Goal: Information Seeking & Learning: Learn about a topic

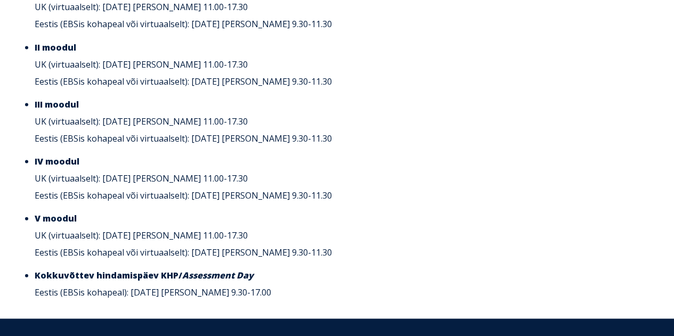
scroll to position [3089, 0]
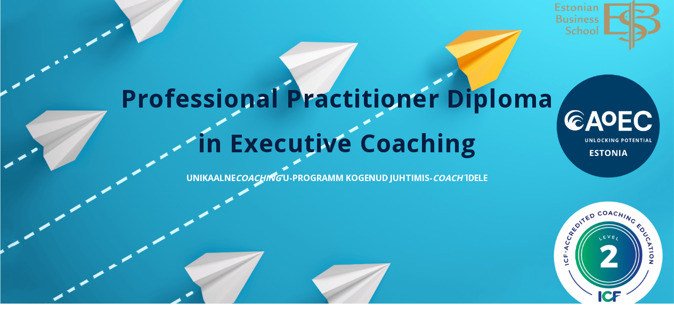
scroll to position [107, 0]
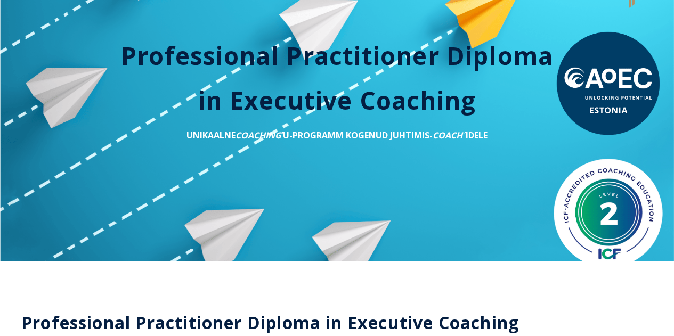
click at [446, 136] on em "COACH´" at bounding box center [448, 135] width 33 height 12
click at [447, 136] on em "COACH´" at bounding box center [448, 135] width 33 height 12
copy em "COACH"
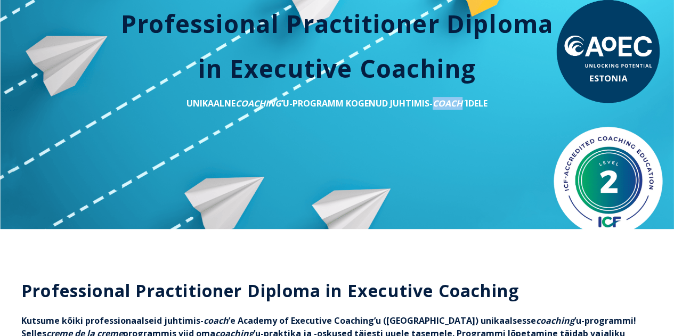
scroll to position [0, 0]
